Goal: Navigation & Orientation: Find specific page/section

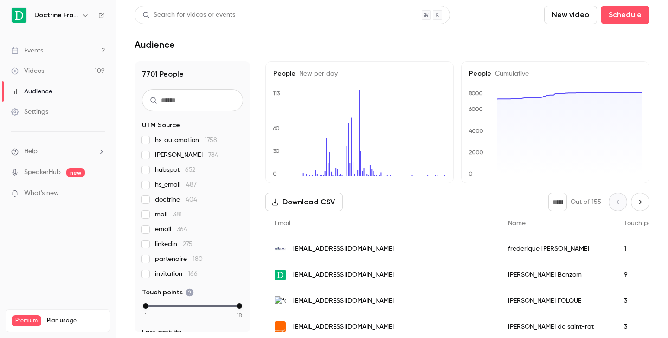
click at [83, 14] on icon "button" at bounding box center [85, 15] width 7 height 7
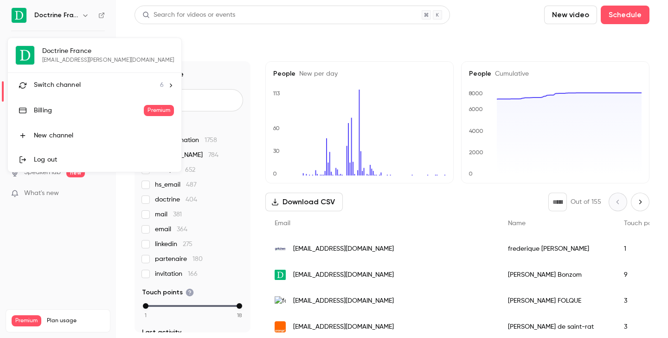
click at [68, 91] on li "Switch channel 6" at bounding box center [94, 85] width 173 height 25
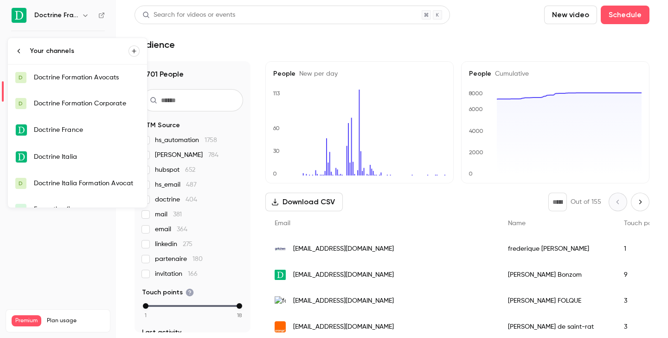
click at [74, 105] on div "Doctrine Formation Corporate" at bounding box center [87, 103] width 106 height 9
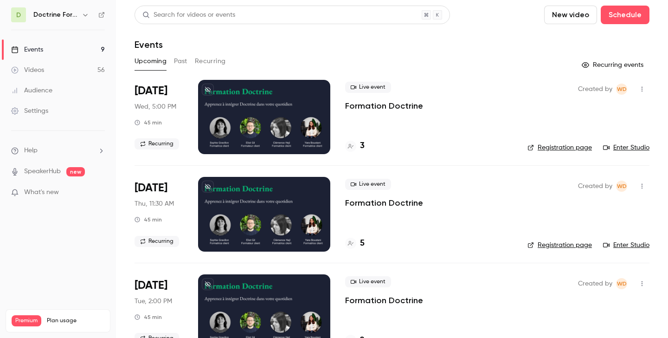
click at [85, 13] on icon "button" at bounding box center [85, 14] width 7 height 7
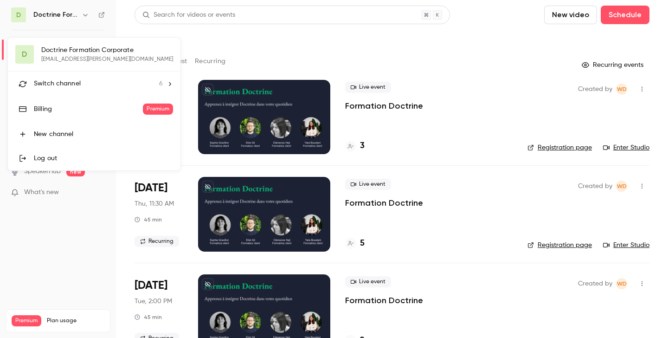
click at [69, 83] on span "Switch channel" at bounding box center [57, 84] width 47 height 10
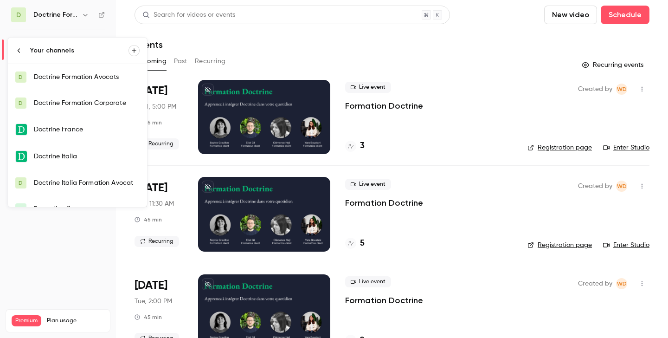
click at [69, 78] on div "Doctrine Formation Avocats" at bounding box center [87, 76] width 106 height 9
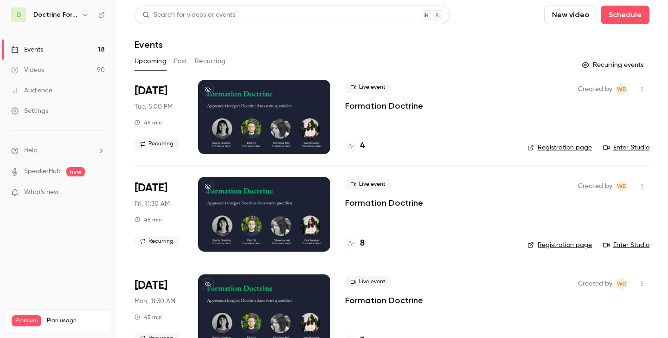
click at [179, 60] on button "Past" at bounding box center [180, 61] width 13 height 15
click at [87, 16] on icon "button" at bounding box center [85, 14] width 7 height 7
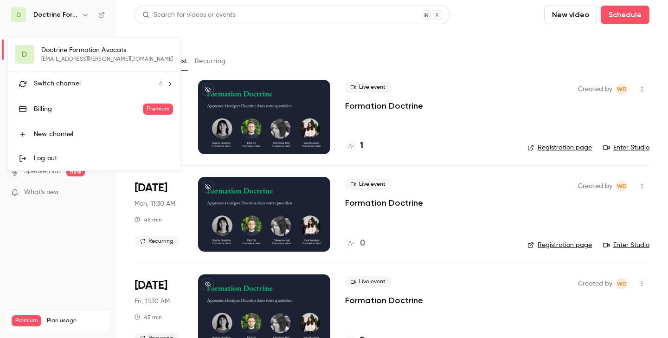
click at [77, 79] on span "Switch channel" at bounding box center [57, 84] width 47 height 10
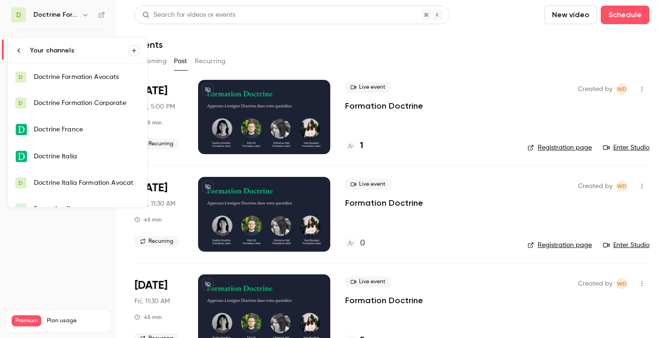
click at [81, 102] on div "Doctrine Formation Corporate" at bounding box center [87, 102] width 106 height 9
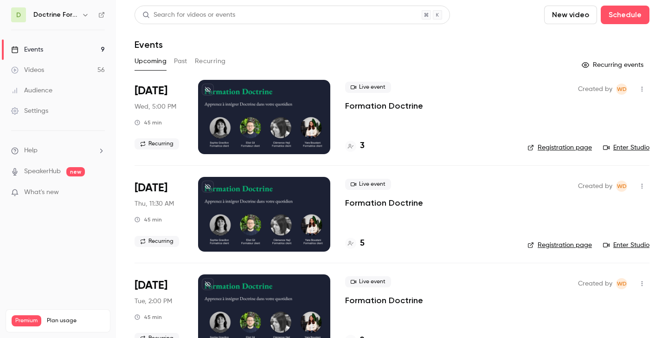
click at [180, 62] on button "Past" at bounding box center [180, 61] width 13 height 15
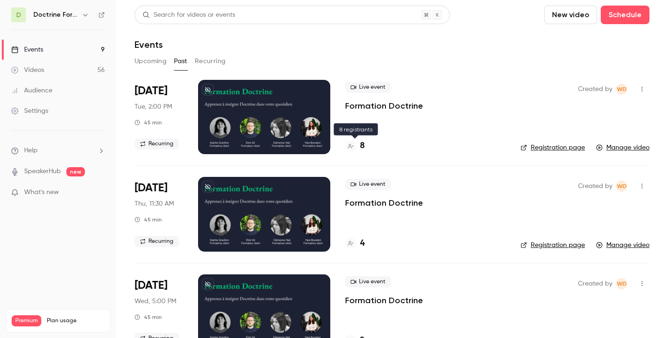
click at [362, 141] on h4 "8" at bounding box center [362, 146] width 5 height 13
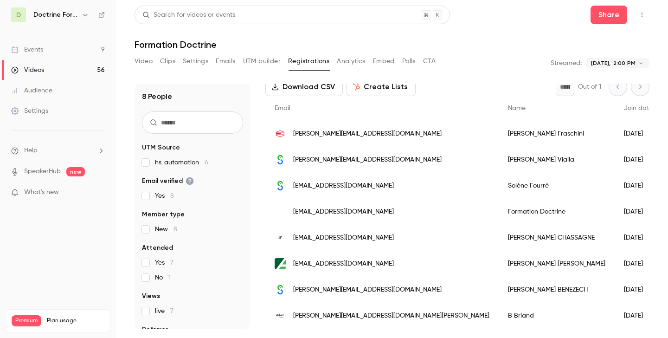
click at [80, 16] on button "button" at bounding box center [85, 14] width 11 height 11
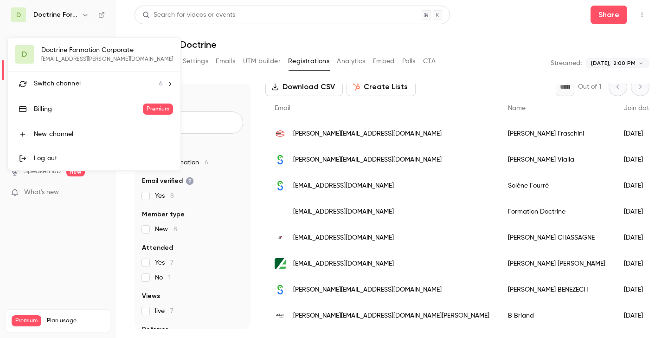
click at [67, 77] on li "Switch channel 6" at bounding box center [94, 83] width 173 height 25
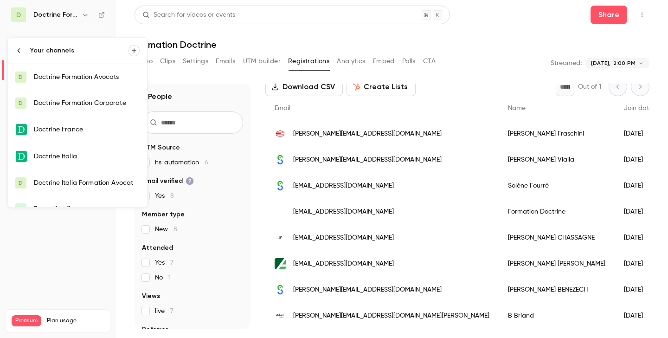
click at [78, 73] on div "Doctrine Formation Avocats" at bounding box center [87, 76] width 106 height 9
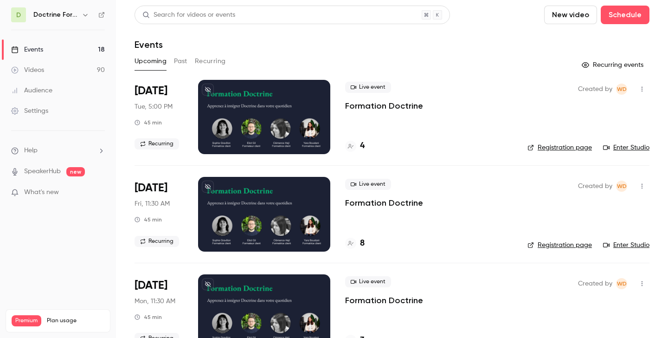
click at [180, 63] on button "Past" at bounding box center [180, 61] width 13 height 15
click at [357, 145] on div "1" at bounding box center [354, 146] width 18 height 13
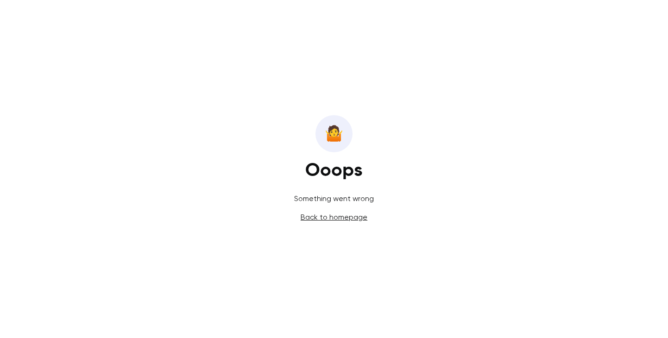
click at [332, 218] on link "Back to homepage" at bounding box center [334, 216] width 67 height 9
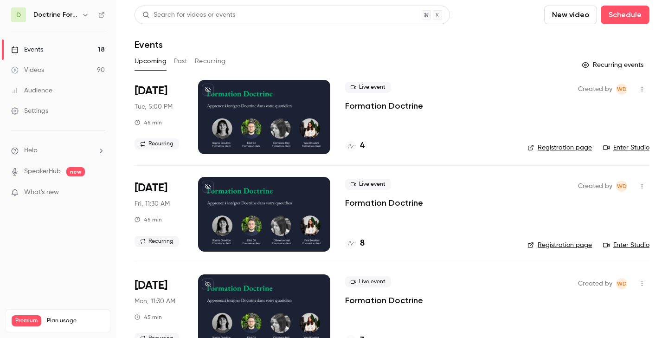
click at [83, 17] on icon "button" at bounding box center [85, 14] width 7 height 7
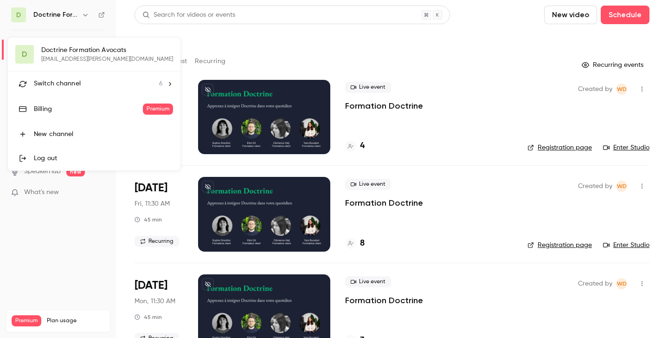
click at [67, 83] on span "Switch channel" at bounding box center [57, 84] width 47 height 10
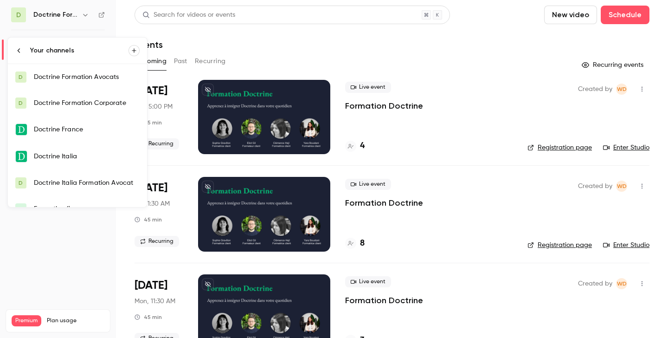
click at [75, 74] on div "Doctrine Formation Avocats" at bounding box center [87, 76] width 106 height 9
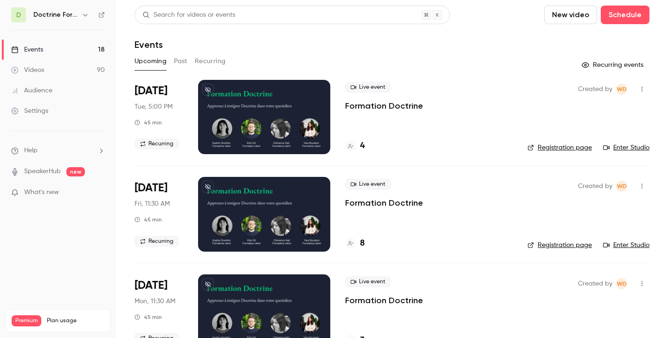
click at [181, 61] on button "Past" at bounding box center [180, 61] width 13 height 15
click at [359, 146] on div "1" at bounding box center [354, 146] width 18 height 13
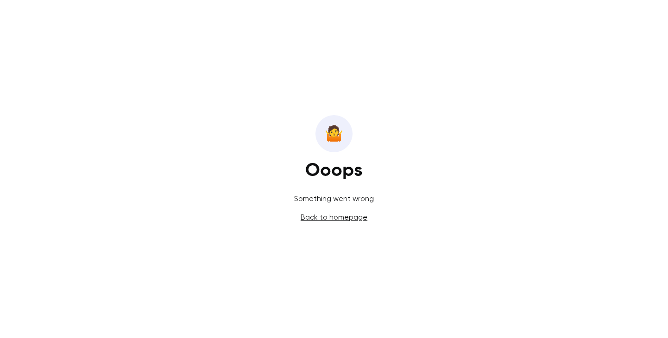
click at [325, 220] on link "Back to homepage" at bounding box center [334, 216] width 67 height 9
